Goal: Task Accomplishment & Management: Use online tool/utility

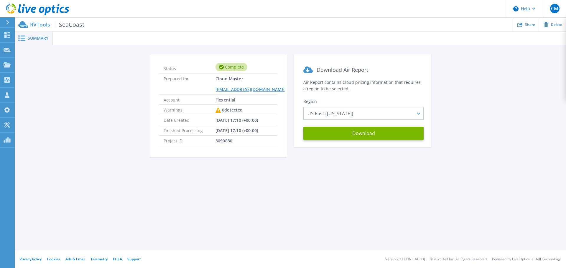
click at [40, 25] on p "RVTools SeaCoast" at bounding box center [57, 24] width 54 height 7
click at [4, 34] on icon at bounding box center [7, 35] width 7 height 6
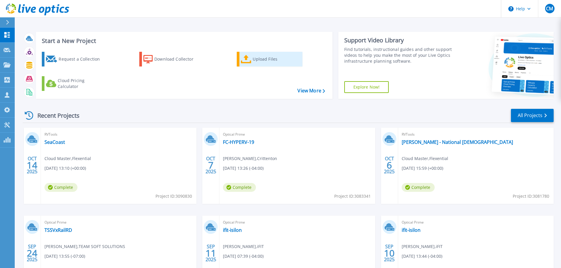
click at [275, 59] on div "Upload Files" at bounding box center [276, 59] width 47 height 12
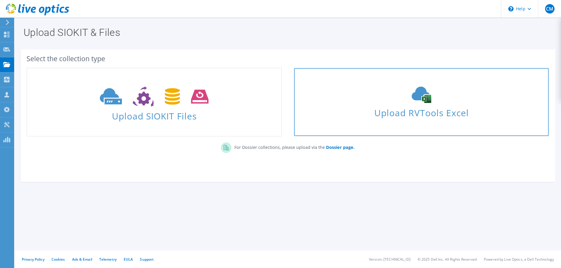
click at [410, 108] on span "Upload RVTools Excel" at bounding box center [421, 111] width 254 height 13
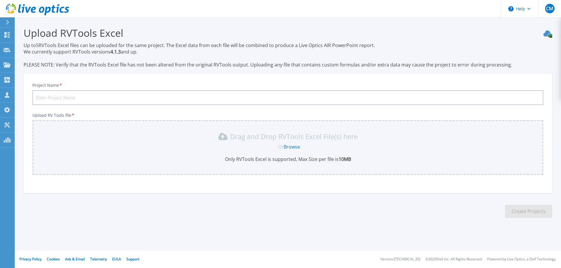
scroll to position [14, 0]
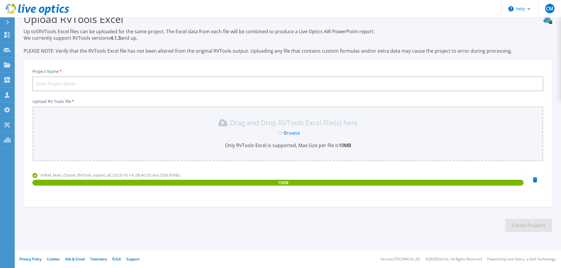
click at [69, 83] on input "Project Name *" at bounding box center [287, 84] width 511 height 15
type input "Seacoast Bank complete RVtools"
click at [527, 227] on button "Create Projects" at bounding box center [528, 225] width 47 height 13
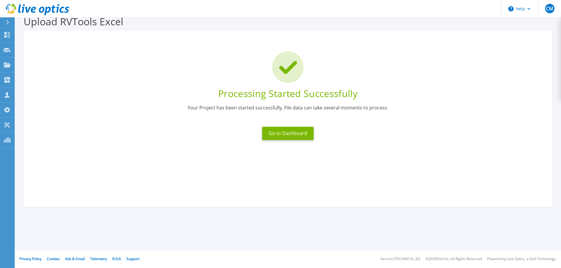
scroll to position [11, 0]
click at [279, 133] on button "Go to Dashboard" at bounding box center [288, 133] width 52 height 13
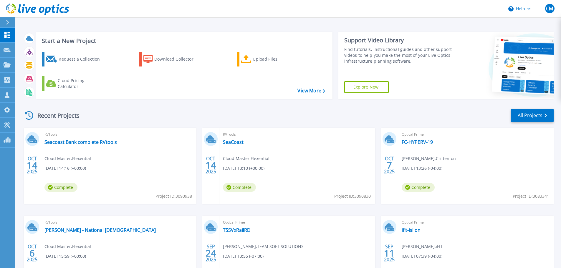
click at [64, 188] on span "Complete" at bounding box center [60, 187] width 33 height 9
click at [74, 142] on link "Seacoast Bank complete RVtools" at bounding box center [80, 142] width 72 height 6
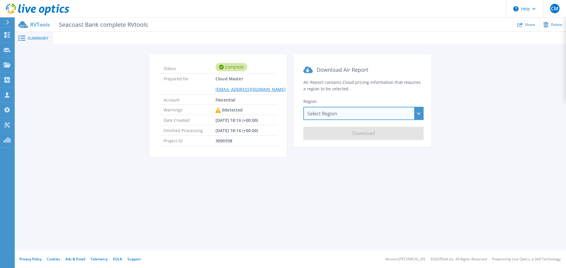
click at [357, 111] on div "Select Region [GEOGRAPHIC_DATA] ([GEOGRAPHIC_DATA]) [GEOGRAPHIC_DATA] ([GEOGRAP…" at bounding box center [363, 113] width 120 height 13
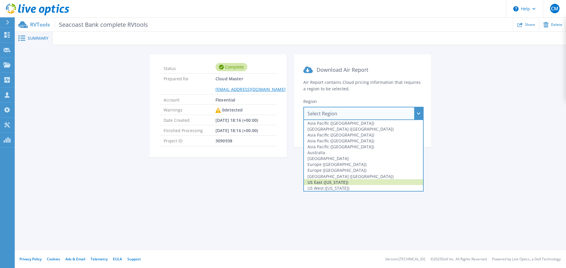
click at [339, 181] on div "US East ([US_STATE])" at bounding box center [363, 182] width 119 height 6
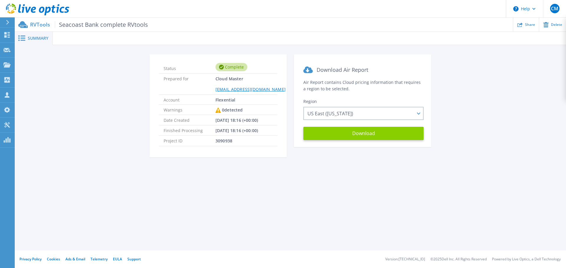
click at [355, 135] on button "Download" at bounding box center [363, 133] width 120 height 13
